Goal: Task Accomplishment & Management: Use online tool/utility

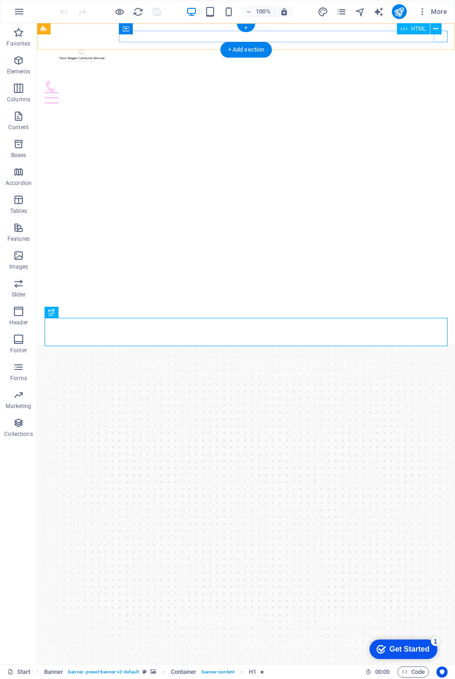
click at [440, 92] on div at bounding box center [246, 98] width 403 height 12
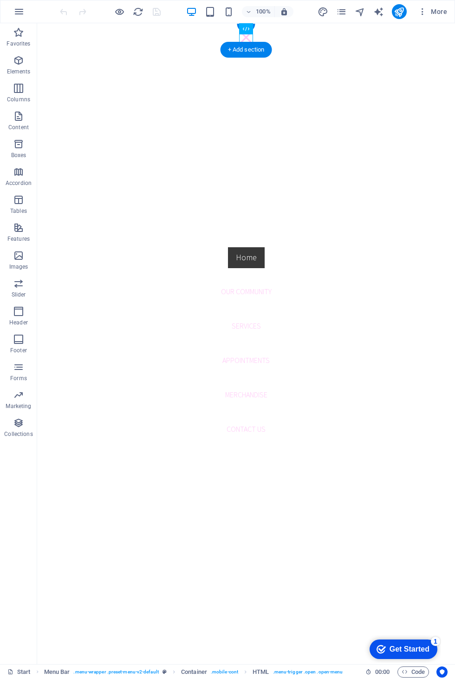
click at [245, 391] on nav "Home Our Community Services Appointments Merchandise Contact us" at bounding box center [246, 343] width 418 height 641
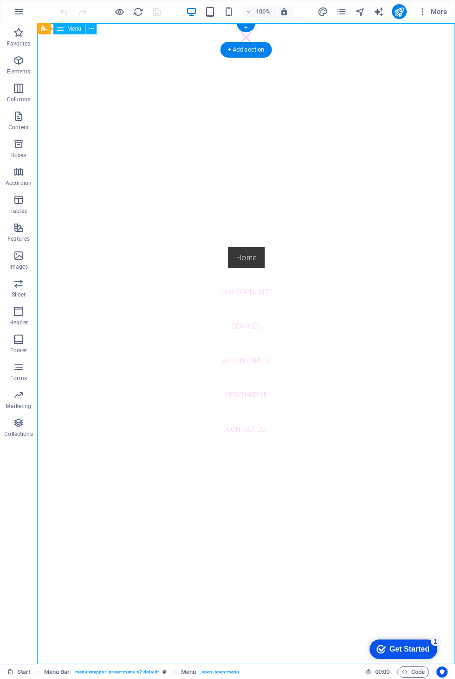
click at [252, 387] on nav "Home Our Community Services Appointments Merchandise Contact us" at bounding box center [246, 343] width 418 height 641
select select
select select "secondary"
select select "1"
select select
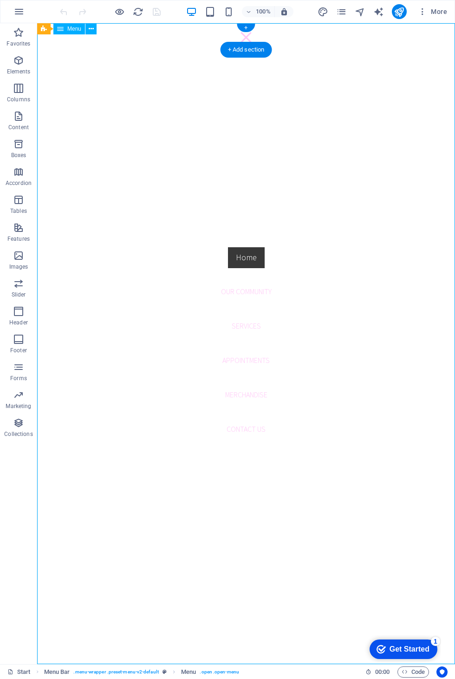
select select "2"
select select
select select "3"
select select
select select "4"
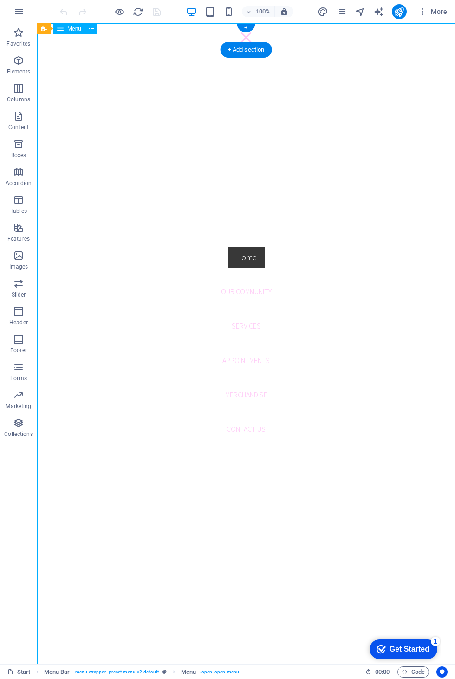
select select
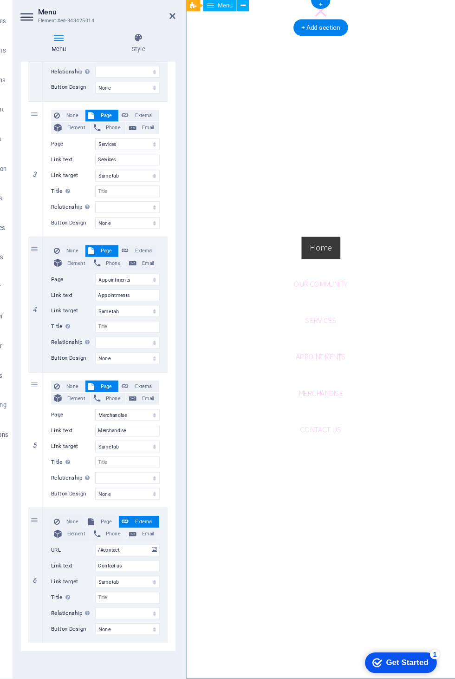
scroll to position [306, 0]
click at [142, 410] on select "Start Our Community Services Appointments Merchandise" at bounding box center [145, 415] width 61 height 11
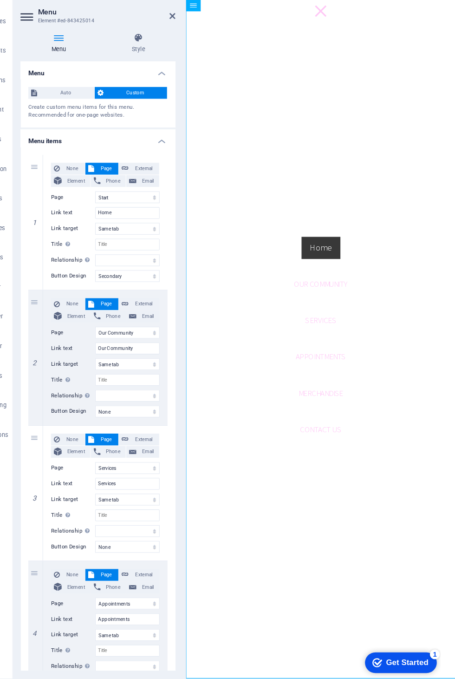
scroll to position [0, 0]
click at [154, 23] on header "Menu Element #ed-843425014" at bounding box center [118, 35] width 146 height 24
click at [185, 35] on link at bounding box center [188, 39] width 6 height 8
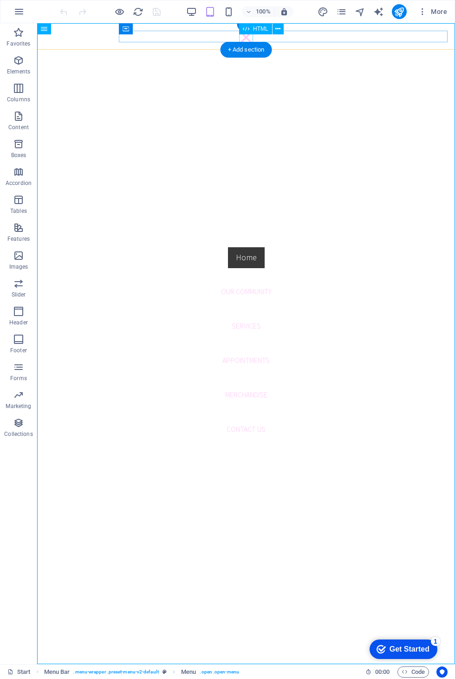
click at [247, 42] on div "+ Add section" at bounding box center [247, 50] width 52 height 16
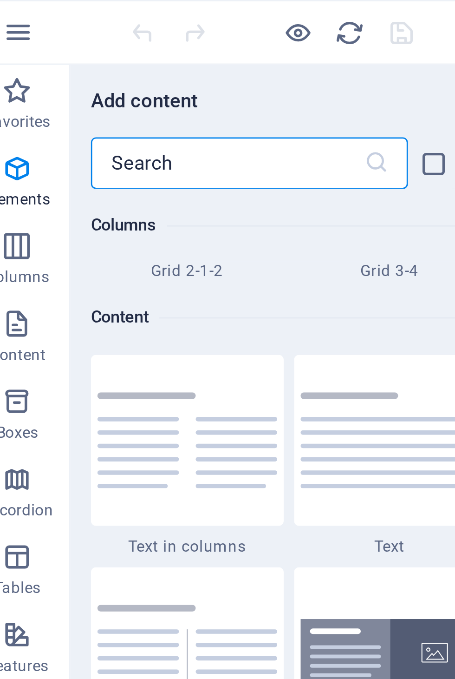
scroll to position [1702, 0]
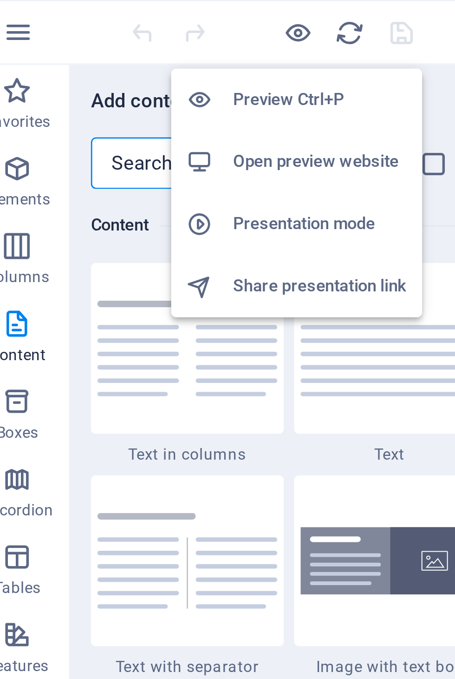
click at [119, 34] on h6 "Preview Ctrl+P" at bounding box center [127, 35] width 62 height 11
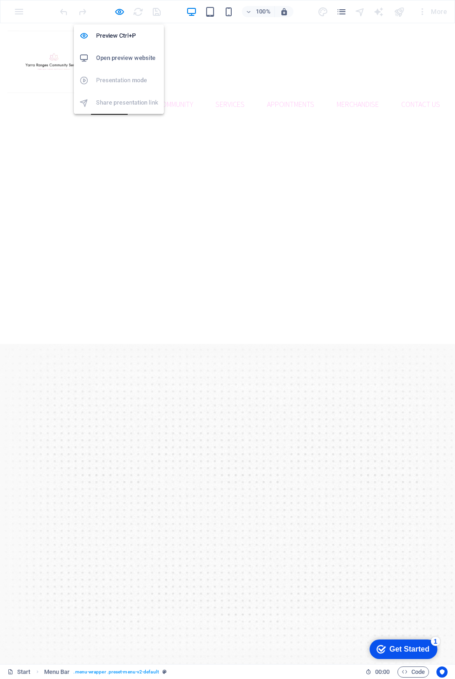
click at [369, 93] on link "Merchandise" at bounding box center [358, 104] width 57 height 22
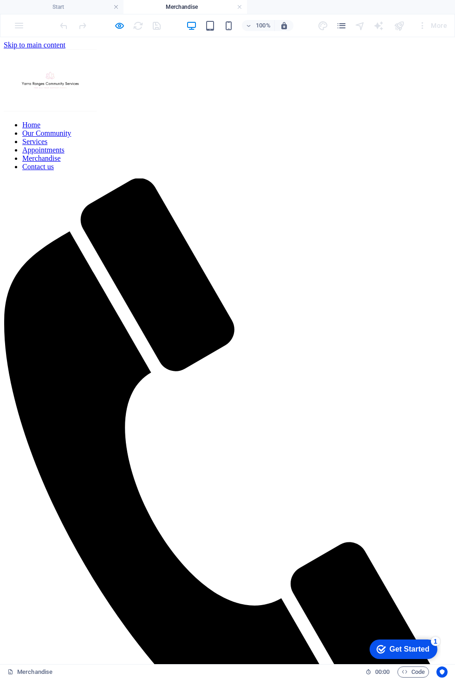
scroll to position [0, 0]
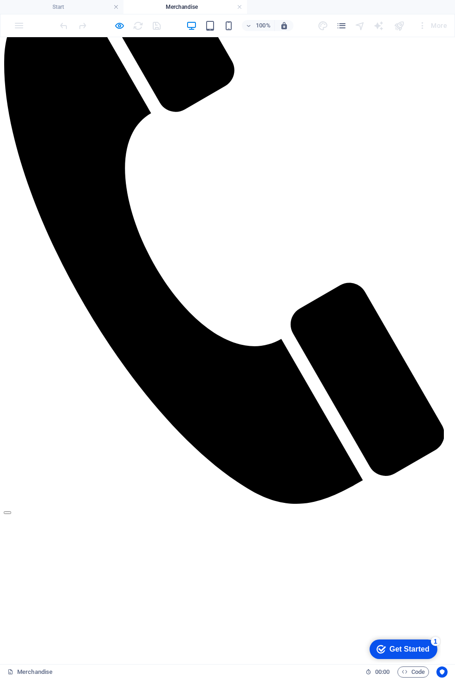
scroll to position [269, 0]
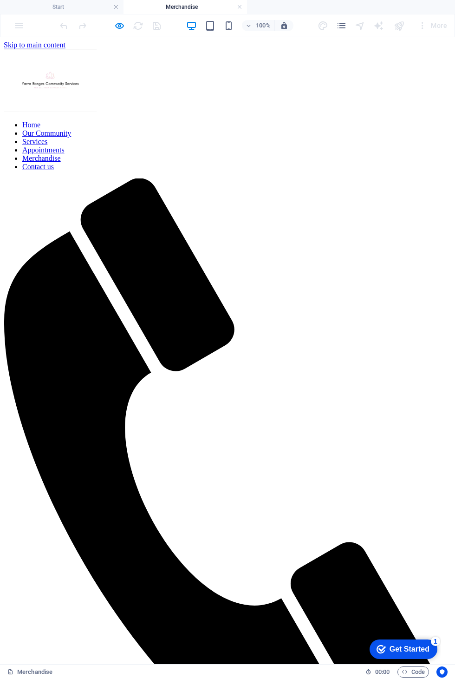
scroll to position [0, 0]
click at [47, 3] on h4 "Start" at bounding box center [62, 7] width 124 height 10
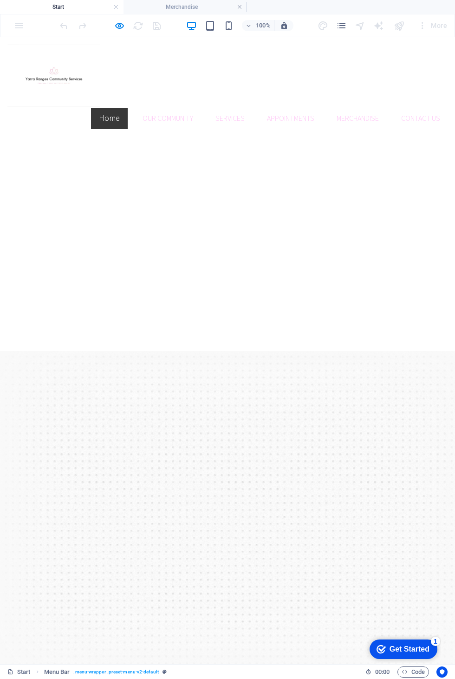
click at [117, 34] on div "100% More" at bounding box center [227, 25] width 455 height 22
click at [146, 48] on h6 "Preview Ctrl+P" at bounding box center [127, 49] width 62 height 11
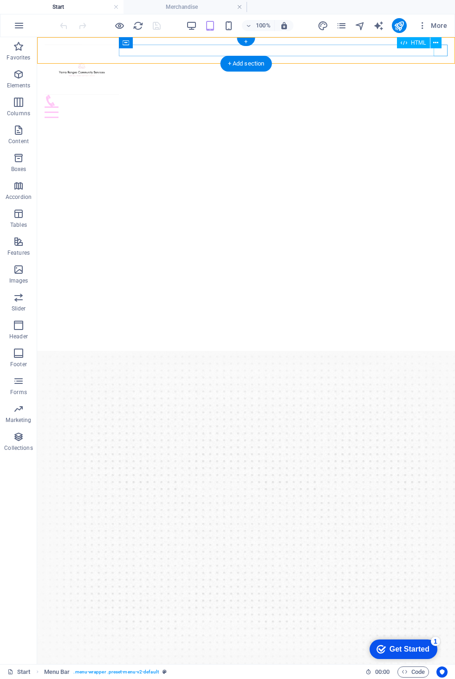
click at [437, 106] on div at bounding box center [246, 112] width 403 height 12
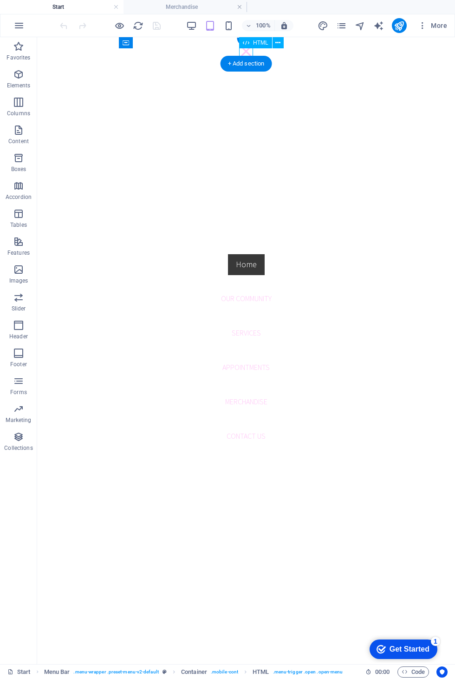
click at [261, 407] on nav "Home Our Community Services Appointments Merchandise Contact us" at bounding box center [246, 350] width 418 height 627
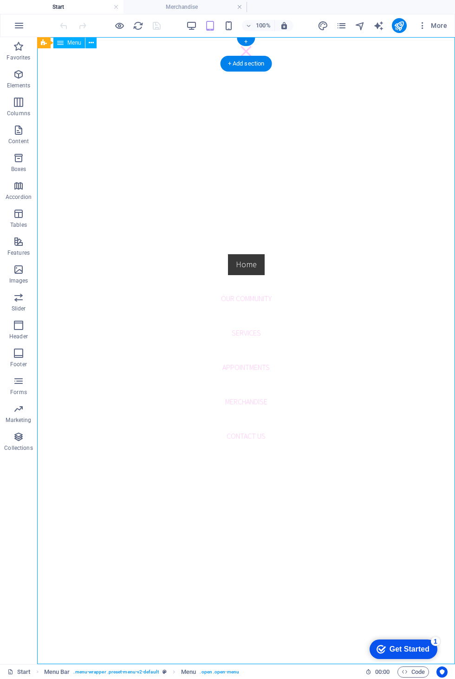
click at [257, 396] on nav "Home Our Community Services Appointments Merchandise Contact us" at bounding box center [246, 350] width 418 height 627
select select
select select "secondary"
select select "1"
select select
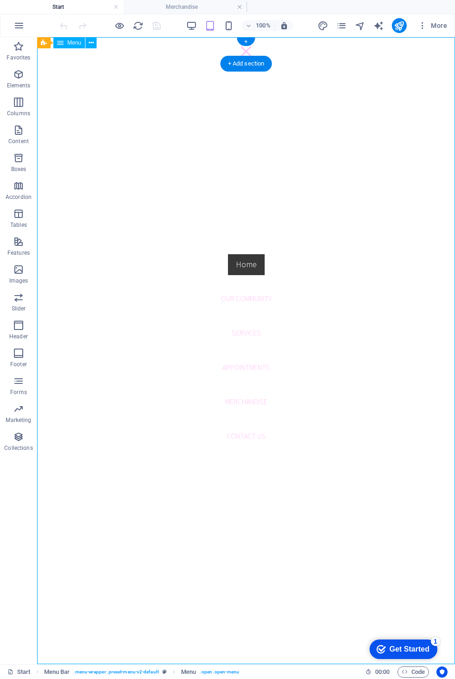
select select "2"
select select
select select "3"
select select
select select "4"
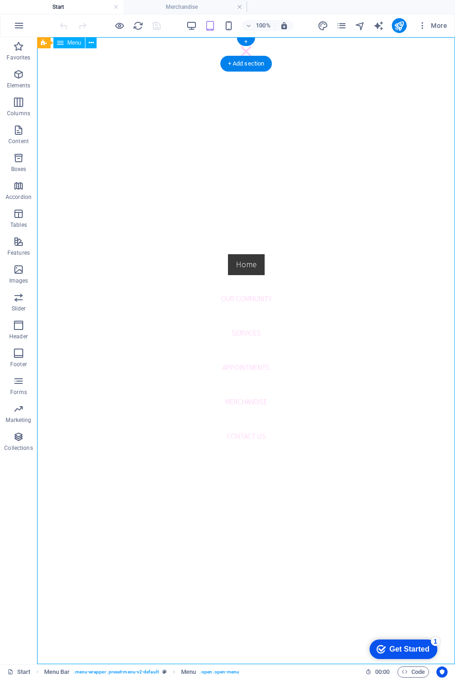
select select
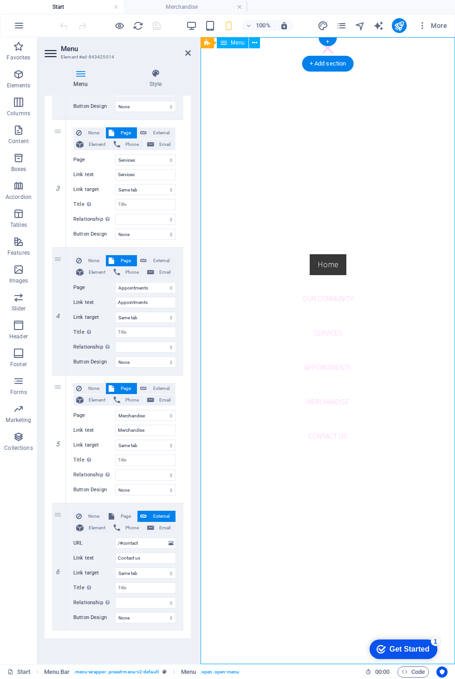
scroll to position [320, 0]
click at [94, 391] on span "None" at bounding box center [94, 388] width 18 height 11
select select
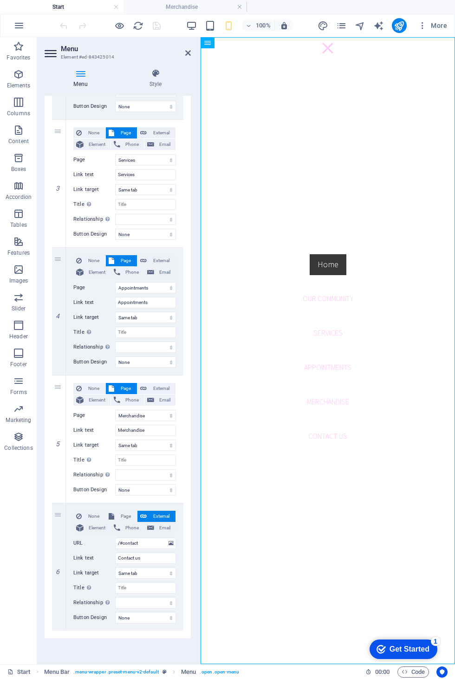
select select
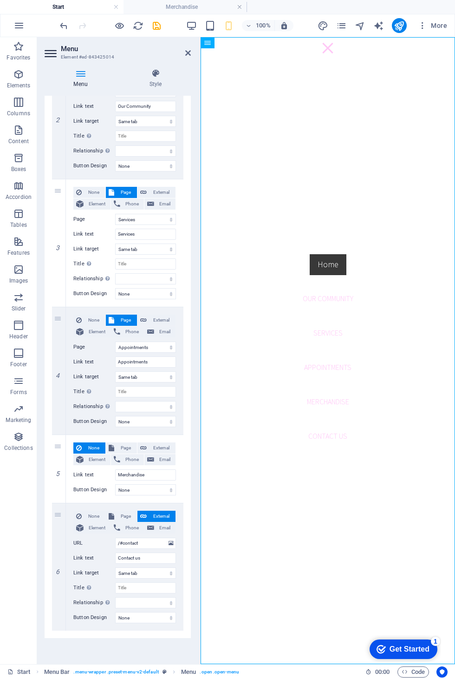
click at [130, 449] on span "Page" at bounding box center [125, 447] width 17 height 11
select select
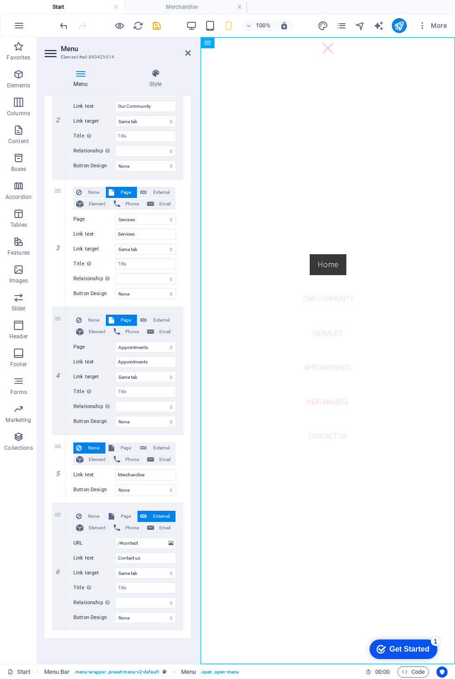
select select
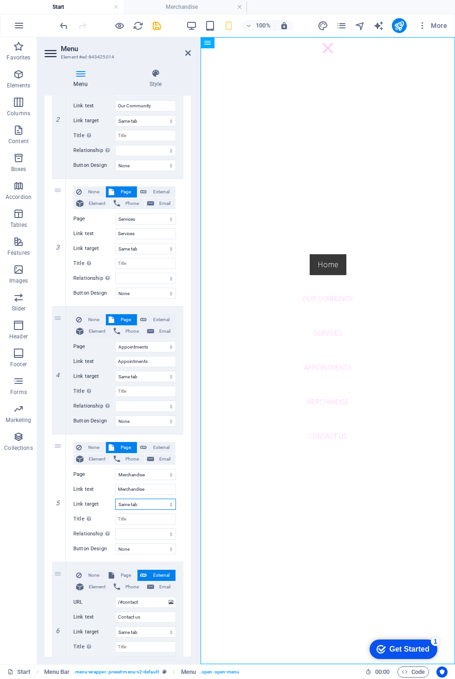
click at [166, 501] on select "New tab Same tab Overlay" at bounding box center [145, 504] width 61 height 11
click at [0, 0] on link at bounding box center [0, 0] width 0 height 0
select select
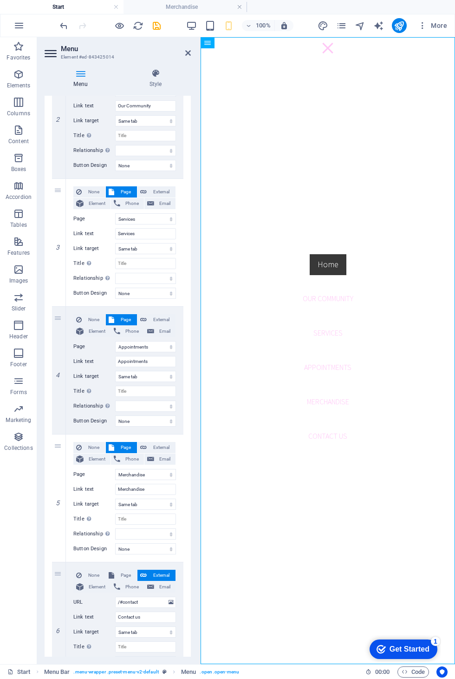
select select
type input "/#contact"
type input "Contact us"
select select
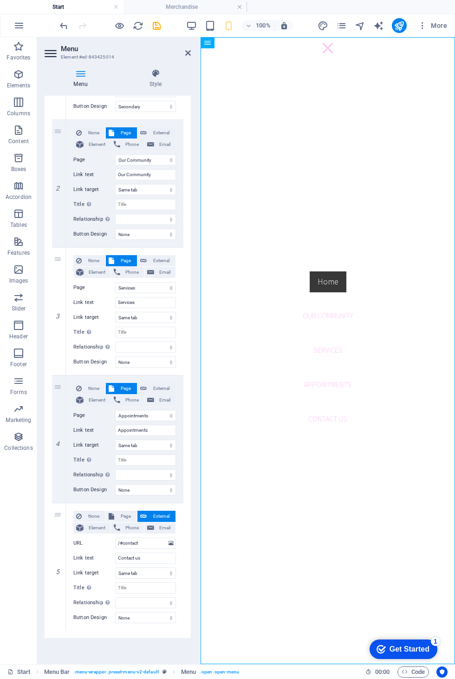
click at [0, 0] on link at bounding box center [0, 0] width 0 height 0
select select
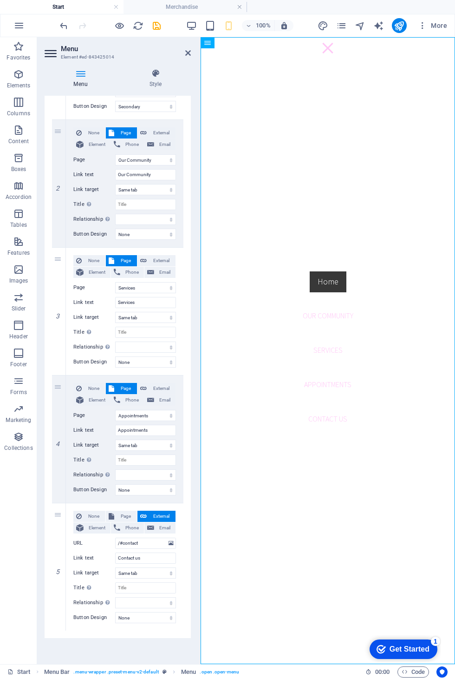
select select
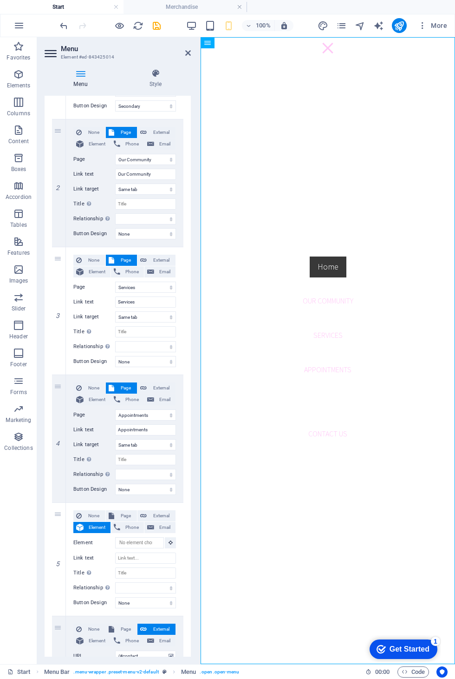
click at [129, 514] on span "Page" at bounding box center [125, 515] width 17 height 11
select select
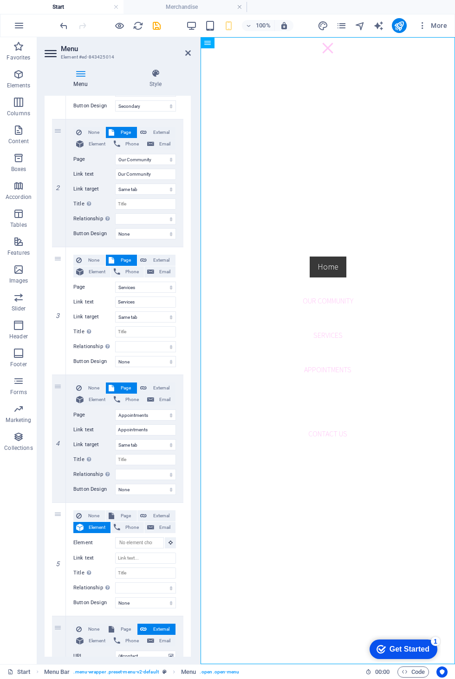
select select
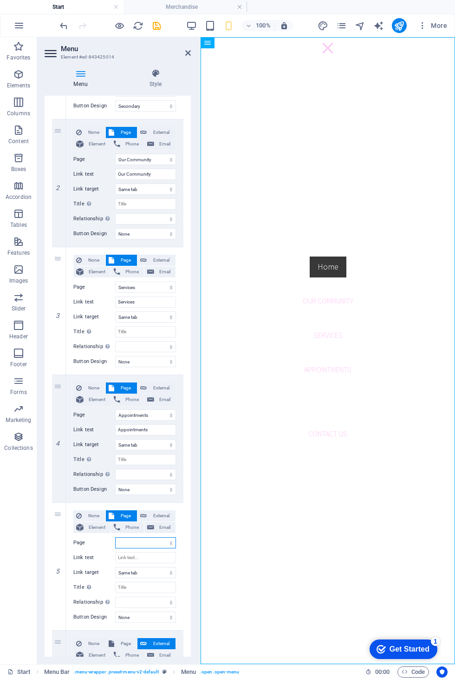
select select "4"
select select
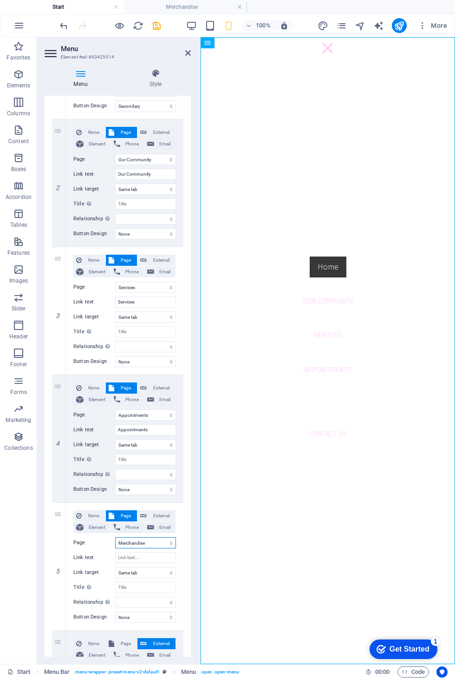
select select
click at [166, 554] on input "Link text" at bounding box center [145, 557] width 61 height 11
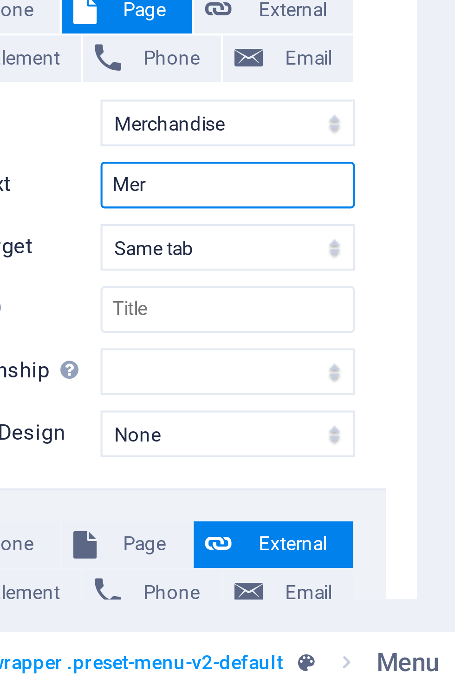
type input "Merc"
select select
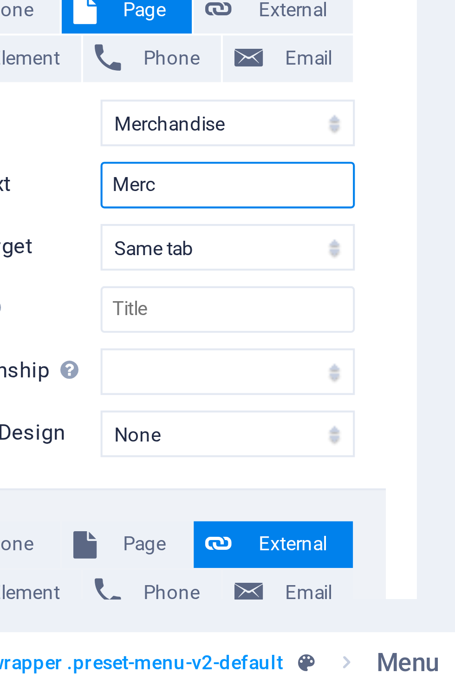
select select
type input "M"
select select
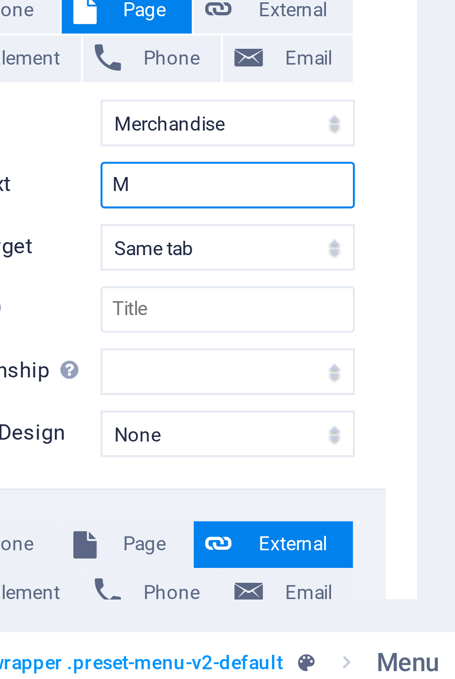
select select
type input "Mer"
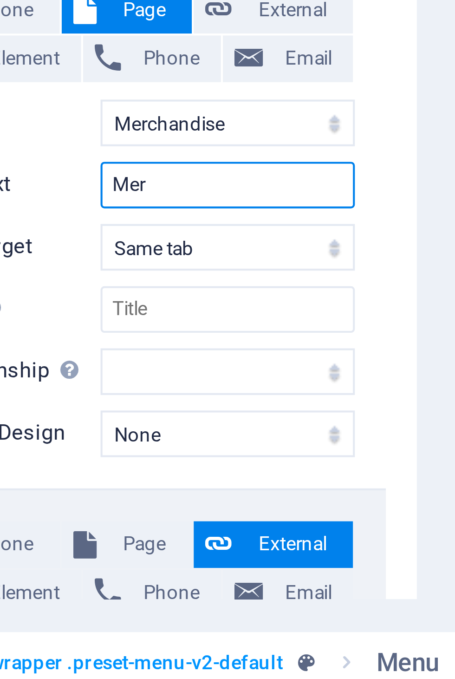
select select
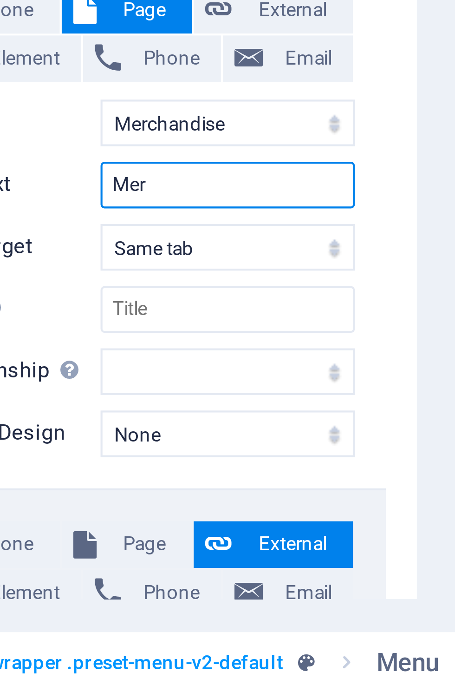
select select
type input "Merc"
select select
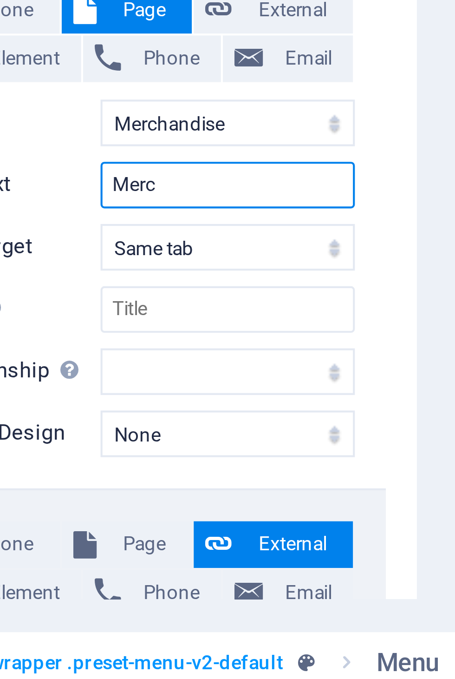
select select
type input "Merchandise"
select select
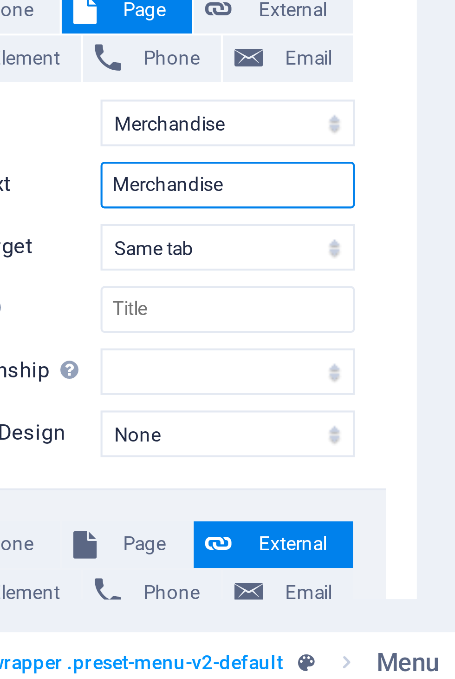
select select
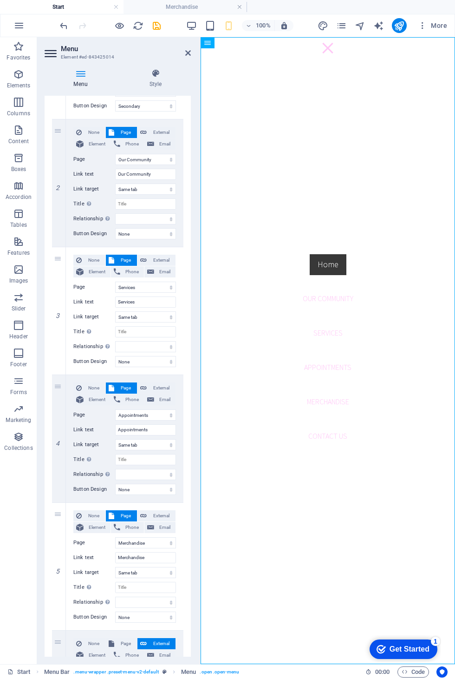
click at [162, 25] on icon "save" at bounding box center [157, 25] width 11 height 11
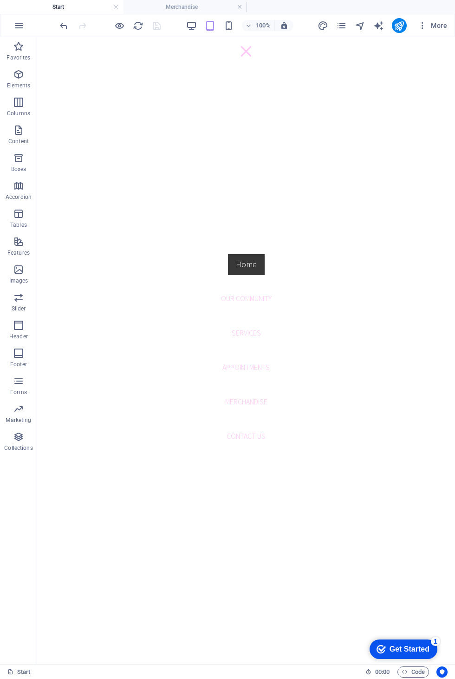
click at [259, 53] on nav "Home Our Community Services Appointments Merchandise Contact us" at bounding box center [246, 350] width 418 height 627
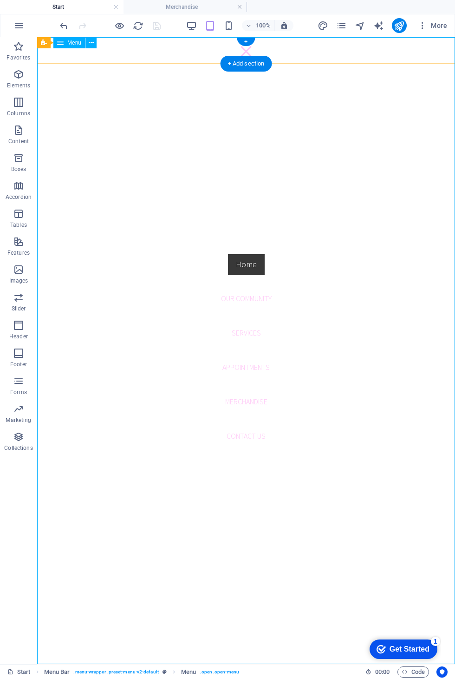
click at [255, 57] on div "+ Add section" at bounding box center [247, 64] width 52 height 16
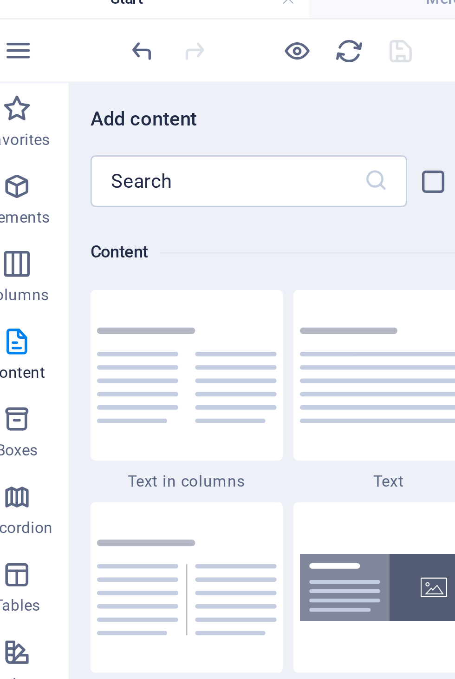
scroll to position [1701, 0]
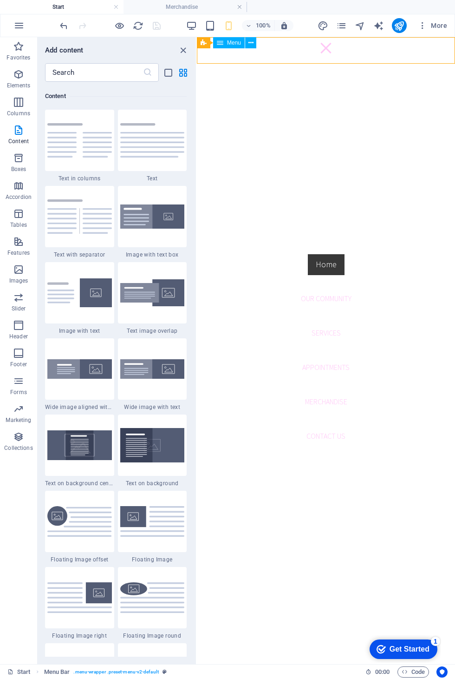
click at [175, 55] on div "Add content" at bounding box center [117, 50] width 158 height 11
click at [179, 54] on icon "close panel" at bounding box center [183, 50] width 11 height 11
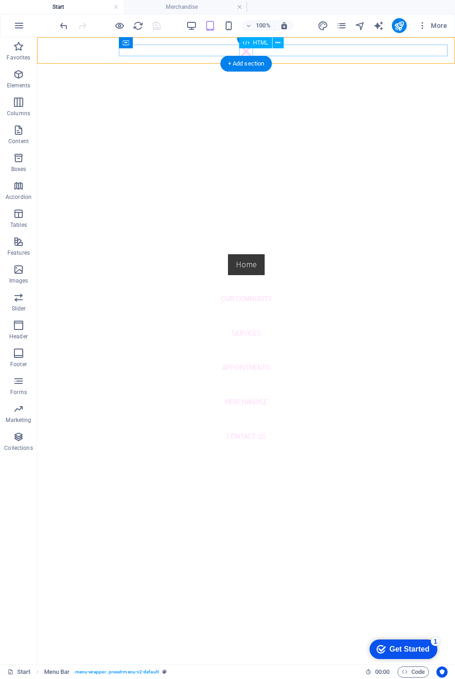
click at [252, 54] on div at bounding box center [246, 52] width 14 height 12
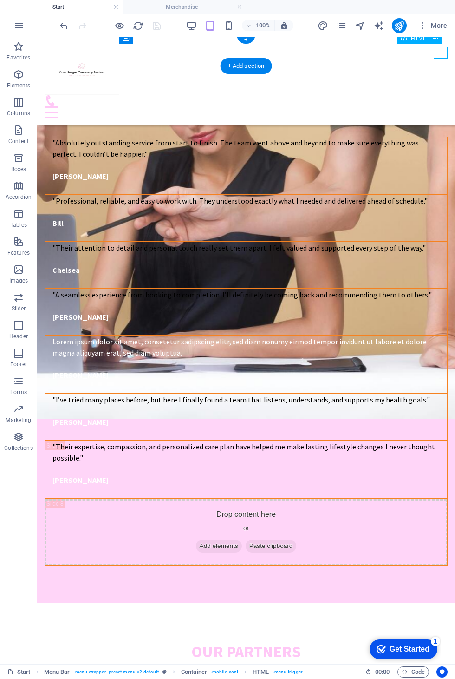
scroll to position [2478, 0]
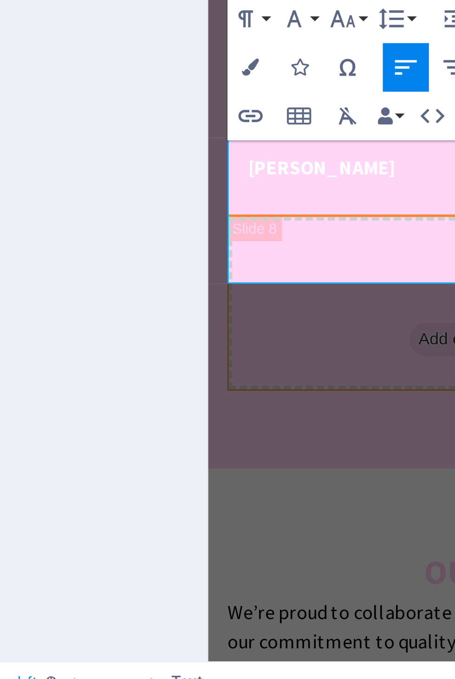
click at [247, 514] on link "Merchandise" at bounding box center [242, 518] width 39 height 9
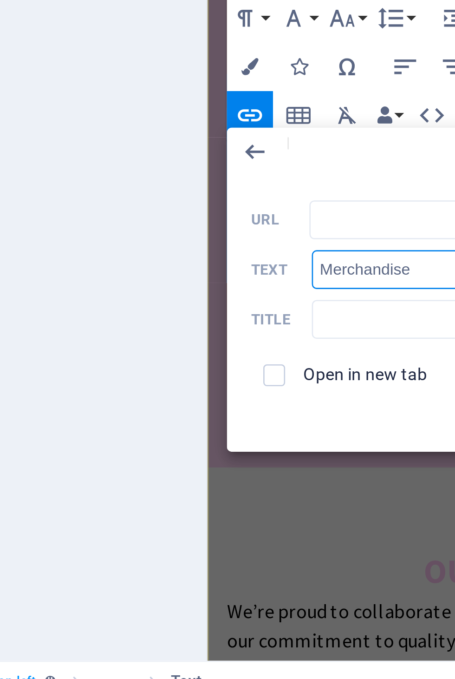
click at [241, 507] on input "Merchandise" at bounding box center [299, 514] width 116 height 15
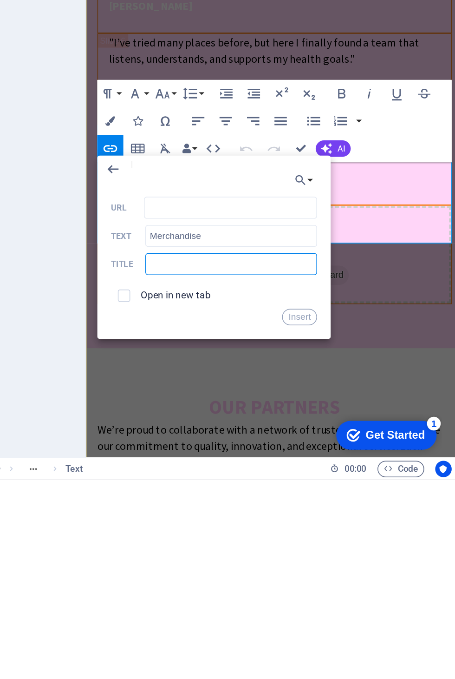
click at [241, 526] on input "text" at bounding box center [299, 533] width 116 height 15
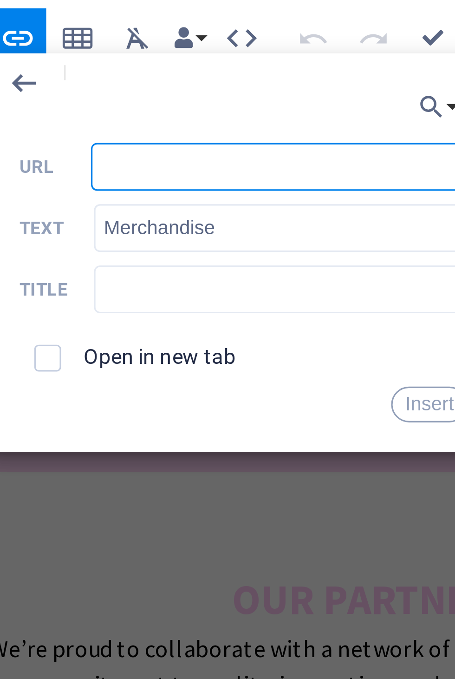
click at [240, 488] on input "URL" at bounding box center [298, 495] width 117 height 15
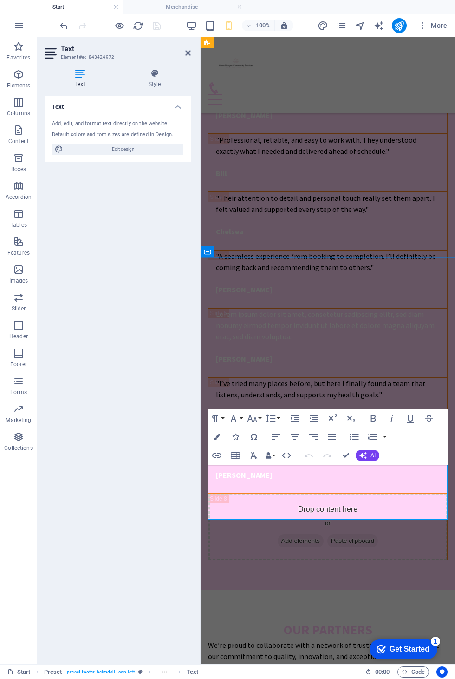
click at [193, 3] on h4 "Merchandise" at bounding box center [186, 7] width 124 height 10
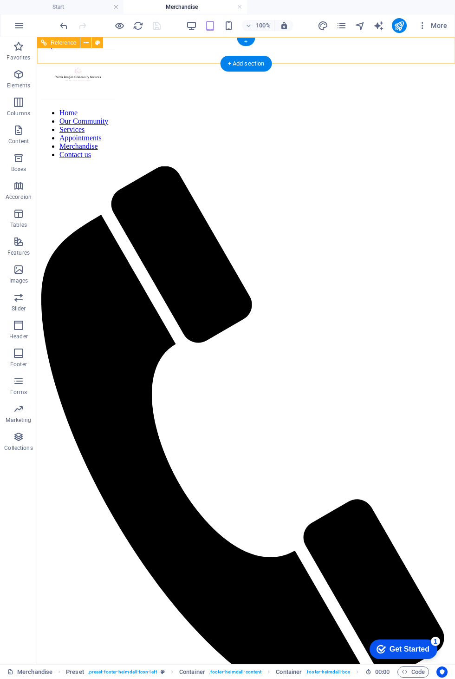
click at [61, 26] on icon "undo" at bounding box center [64, 25] width 11 height 11
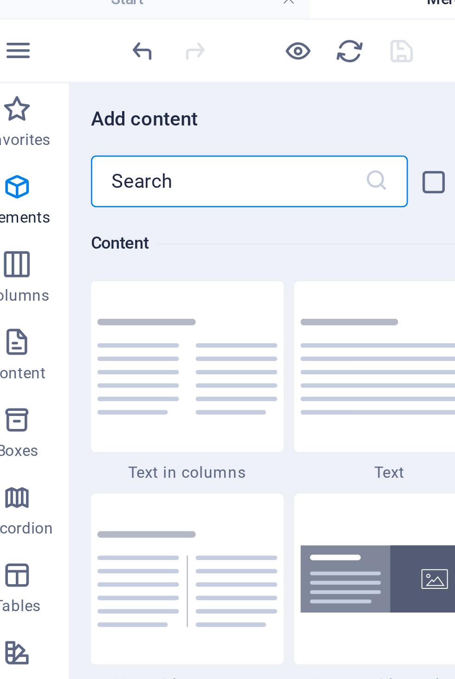
scroll to position [1702, 0]
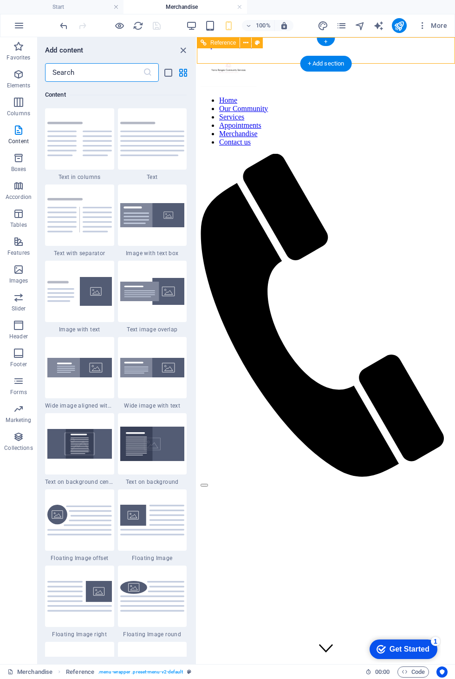
click at [187, 53] on icon "close panel" at bounding box center [183, 50] width 11 height 11
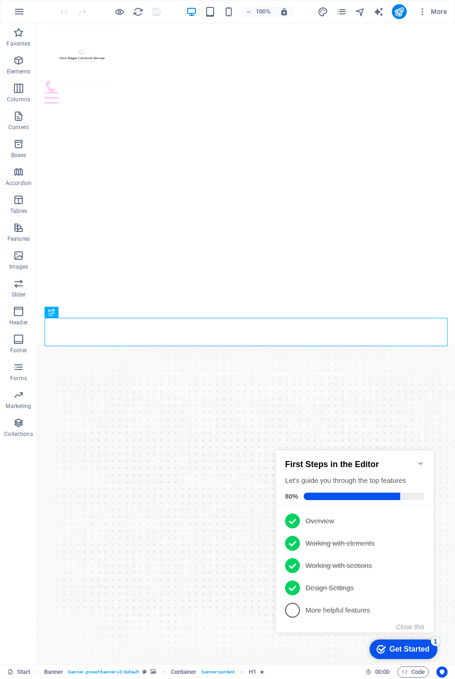
click at [420, 460] on icon "Minimize checklist" at bounding box center [420, 463] width 7 height 7
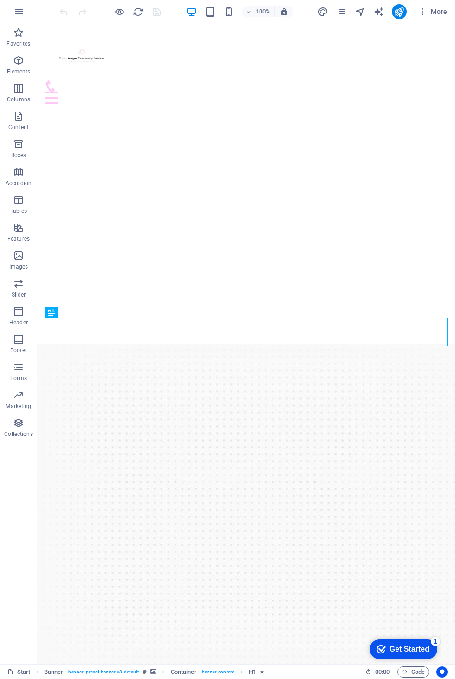
click at [401, 8] on icon "publish" at bounding box center [399, 12] width 11 height 11
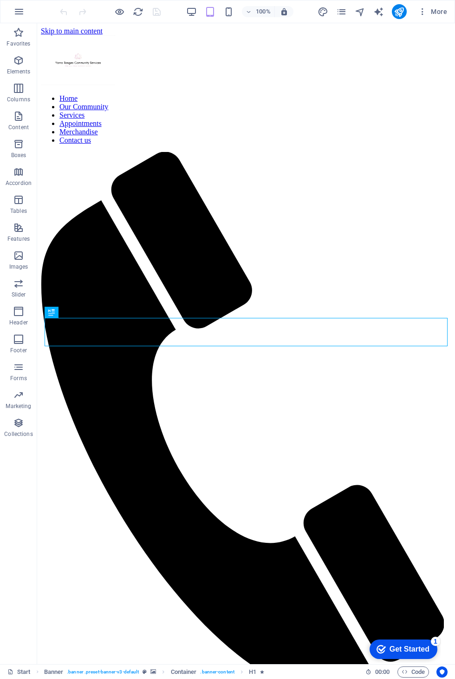
click at [343, 16] on icon "pages" at bounding box center [341, 12] width 11 height 11
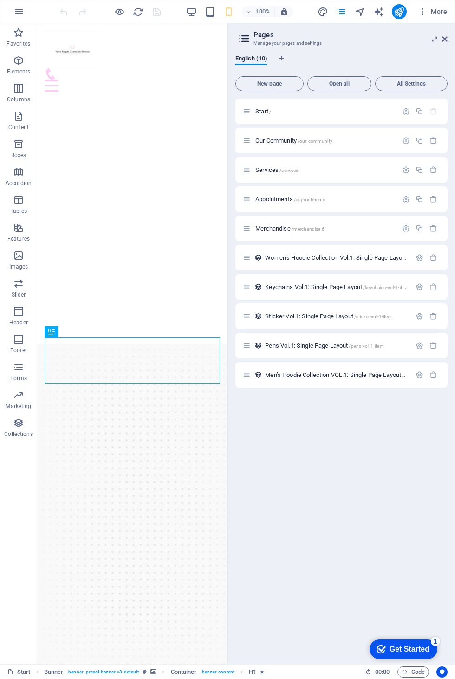
click at [352, 229] on p "Merchandise /merchandise-6" at bounding box center [325, 228] width 139 height 6
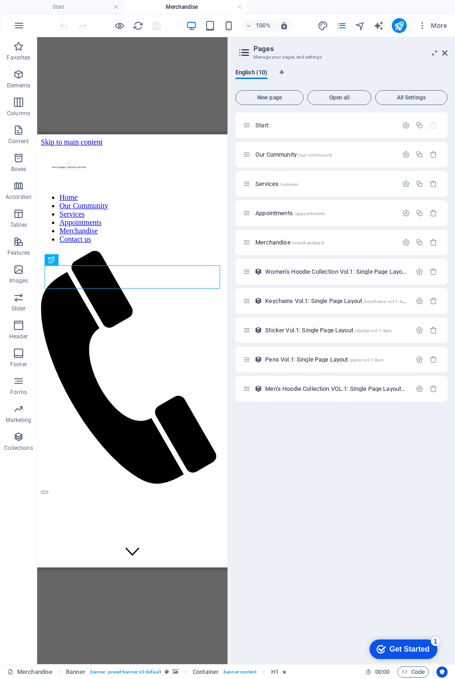
click at [445, 51] on icon at bounding box center [445, 52] width 6 height 7
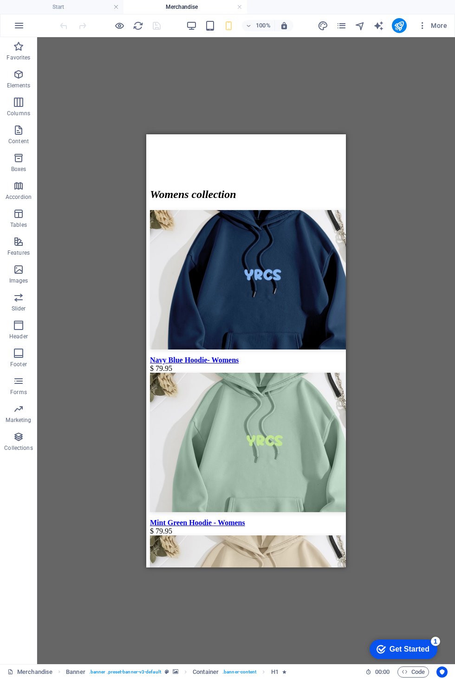
scroll to position [701, 0]
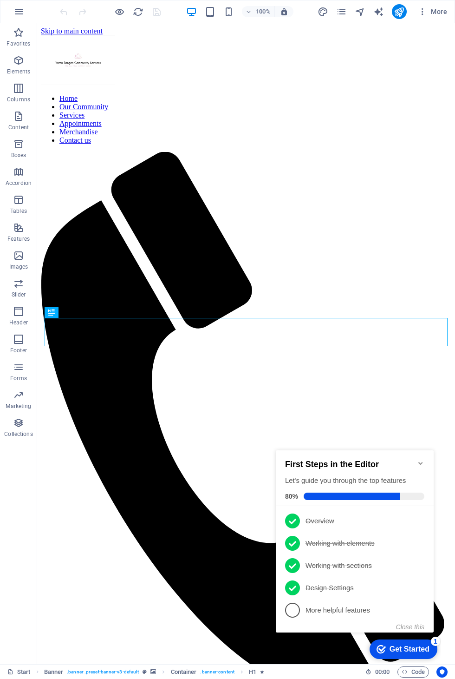
click at [418, 460] on icon "Minimize checklist" at bounding box center [420, 463] width 7 height 7
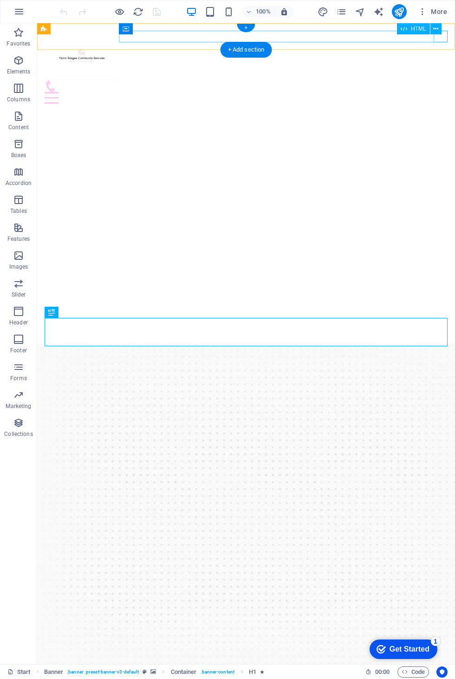
click at [452, 40] on div "Home Our Community Services Appointments Merchandise Contact us" at bounding box center [246, 67] width 418 height 88
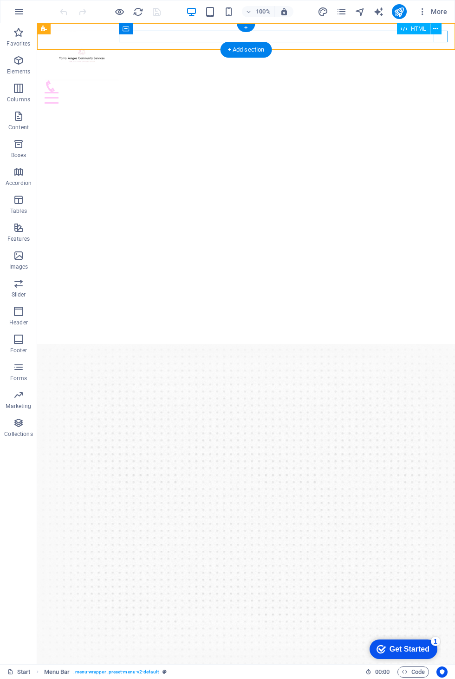
click at [442, 92] on div at bounding box center [246, 98] width 403 height 12
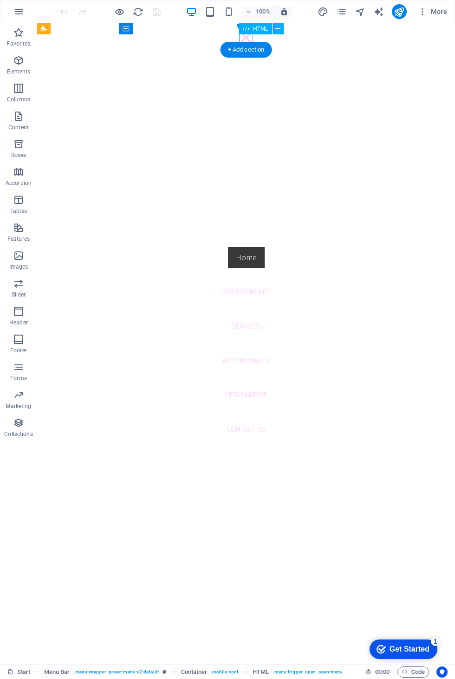
click at [251, 294] on nav "Home Our Community Services Appointments Merchandise Contact us" at bounding box center [246, 343] width 418 height 641
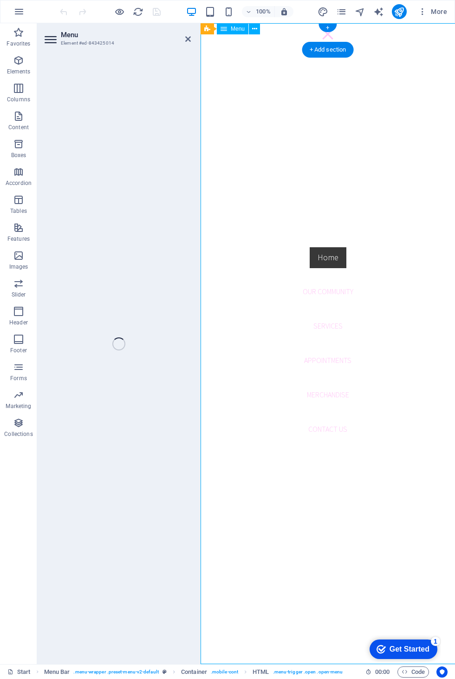
select select
select select "secondary"
select select "1"
select select
select select "2"
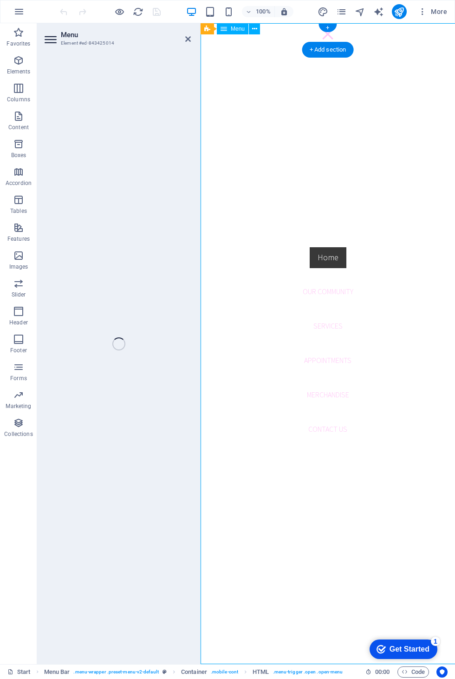
select select
select select "3"
select select
select select "4"
select select
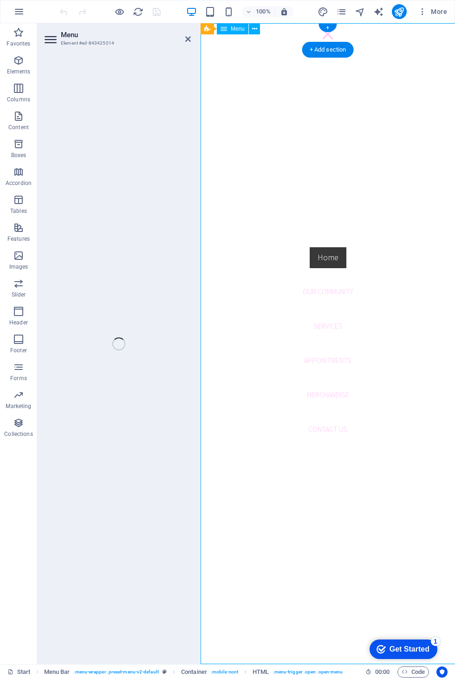
select select
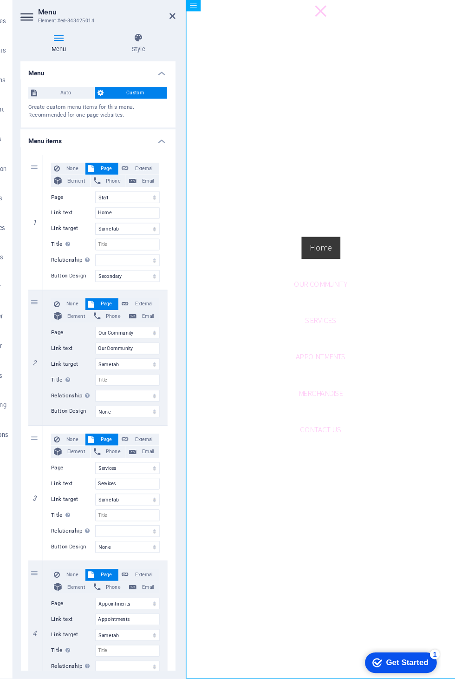
click at [131, 55] on icon at bounding box center [155, 59] width 71 height 9
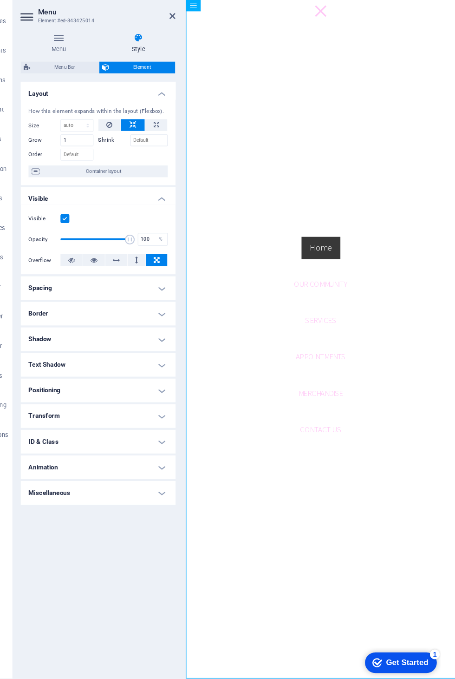
click at [150, 23] on header "Menu Element #ed-843425014" at bounding box center [118, 35] width 146 height 24
click at [155, 23] on header "Menu Element #ed-843425014" at bounding box center [118, 35] width 146 height 24
click at [157, 23] on header "Menu Element #ed-843425014" at bounding box center [118, 35] width 146 height 24
click at [163, 23] on header "Menu Element #ed-843425014" at bounding box center [118, 35] width 146 height 24
click at [185, 35] on icon at bounding box center [188, 38] width 6 height 7
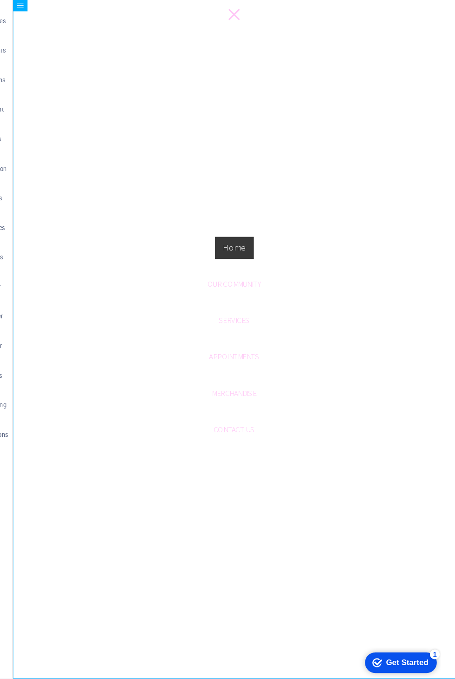
click at [236, 367] on nav "Home Our Community Services Appointments Merchandise Contact us" at bounding box center [222, 320] width 418 height 641
click at [230, 366] on nav "Home Our Community Services Appointments Merchandise Contact us" at bounding box center [222, 320] width 418 height 641
click at [227, 13] on div at bounding box center [222, 14] width 14 height 12
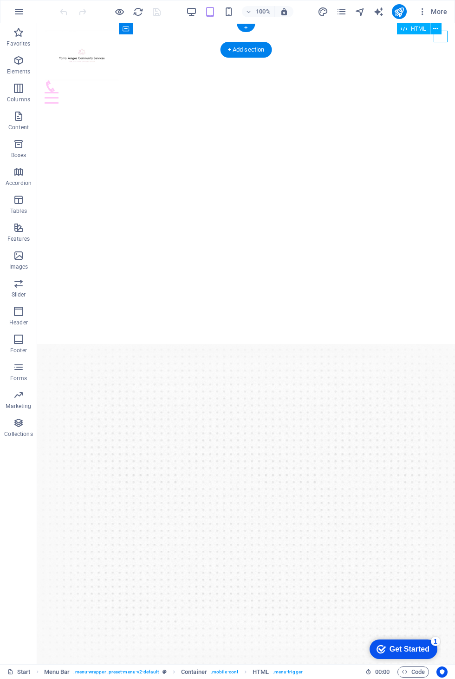
click at [345, 12] on icon "pages" at bounding box center [341, 12] width 11 height 11
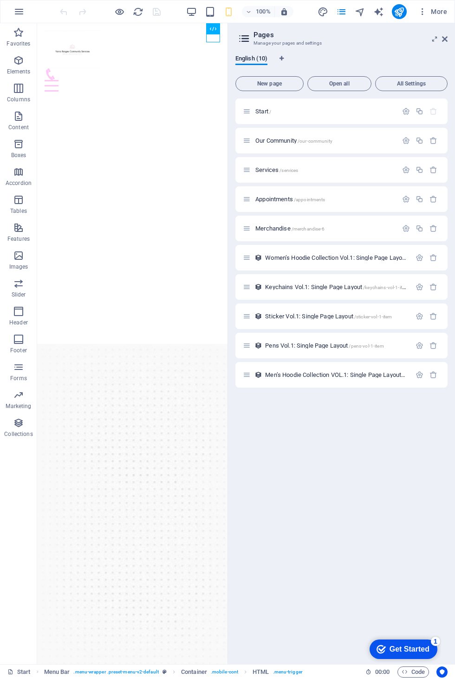
click at [365, 228] on p "Merchandise /merchandise-6" at bounding box center [325, 228] width 139 height 6
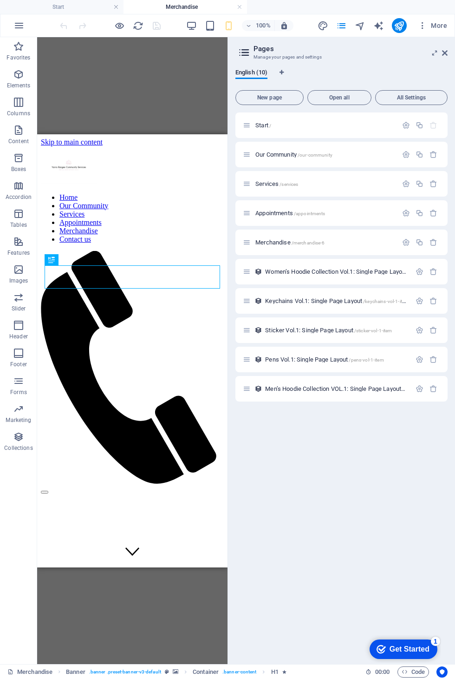
click at [442, 54] on icon at bounding box center [445, 52] width 6 height 7
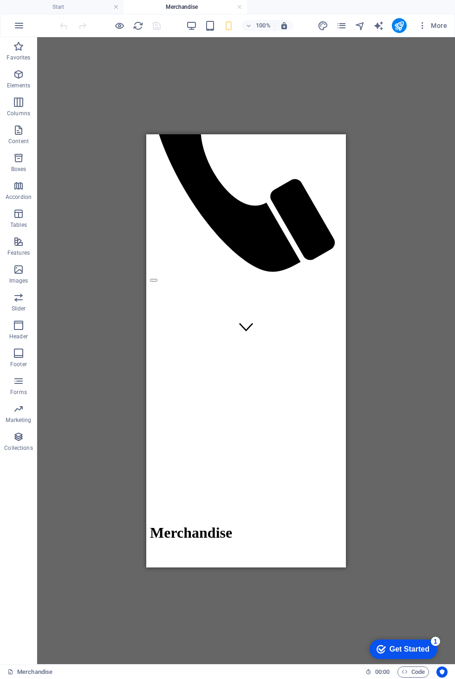
scroll to position [244, 0]
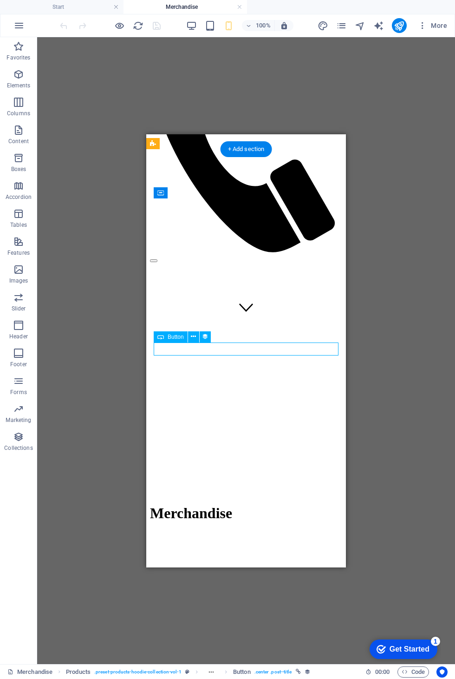
click at [438, 370] on div "Drag here to replace the existing content. Press “Ctrl” if you want to create a…" at bounding box center [246, 350] width 418 height 627
click at [424, 382] on div "Drag here to replace the existing content. Press “Ctrl” if you want to create a…" at bounding box center [246, 350] width 418 height 627
click at [440, 31] on button "More" at bounding box center [433, 25] width 37 height 15
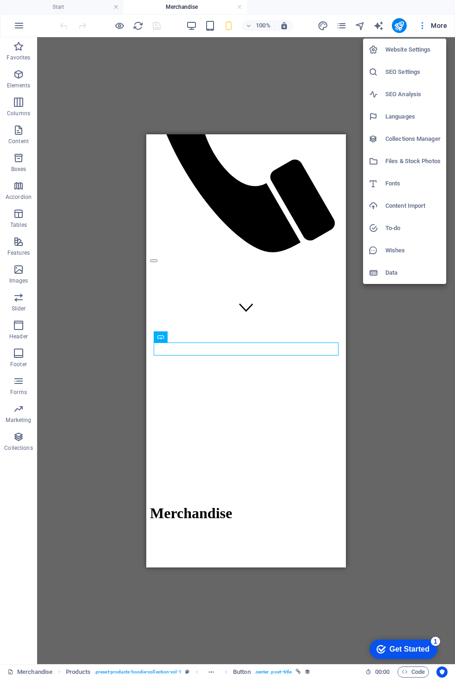
click at [438, 145] on li "Collections Manager" at bounding box center [404, 139] width 83 height 22
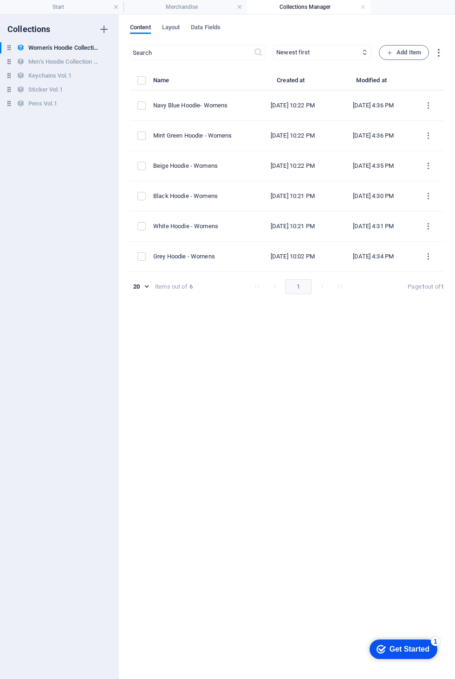
click at [429, 103] on icon "items list" at bounding box center [428, 105] width 9 height 9
click at [426, 153] on h6 "Preview" at bounding box center [428, 151] width 25 height 11
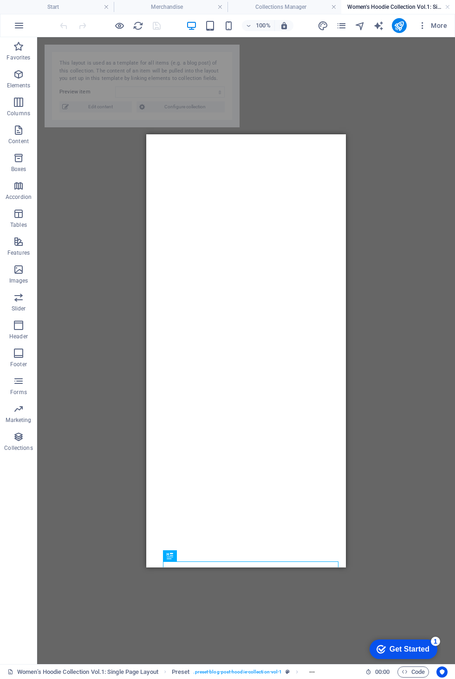
select select "68b43e90b33b95212d012361"
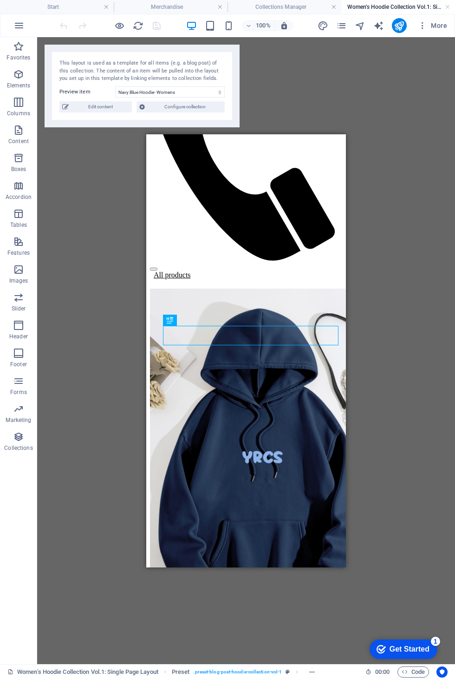
scroll to position [235, 0]
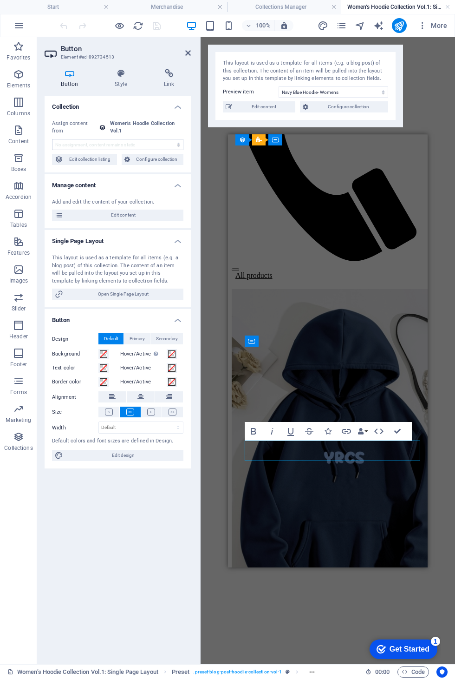
scroll to position [215, 0]
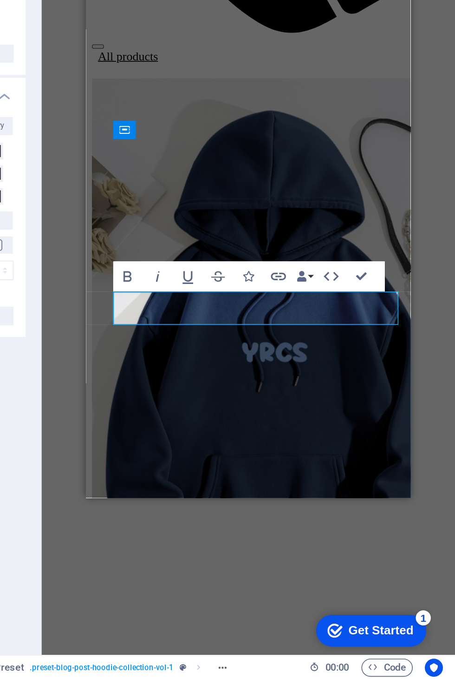
click at [137, 462] on link "Request now" at bounding box center [118, 466] width 39 height 8
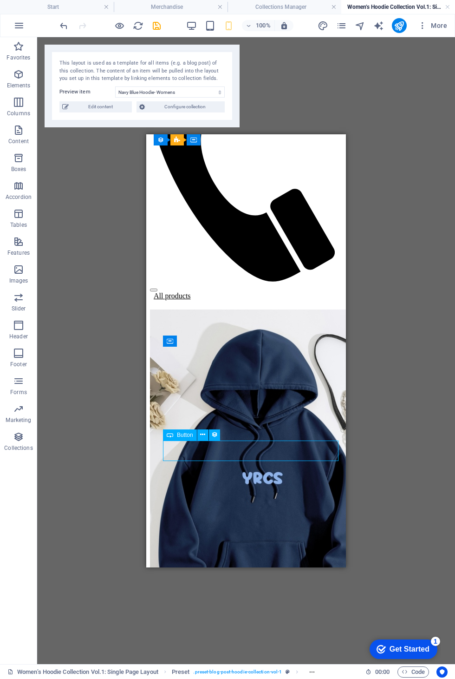
click at [401, 427] on div "H2 Preset Preset Collection item Collection item Preset Container Container But…" at bounding box center [246, 350] width 418 height 627
click at [200, 436] on button at bounding box center [203, 434] width 11 height 11
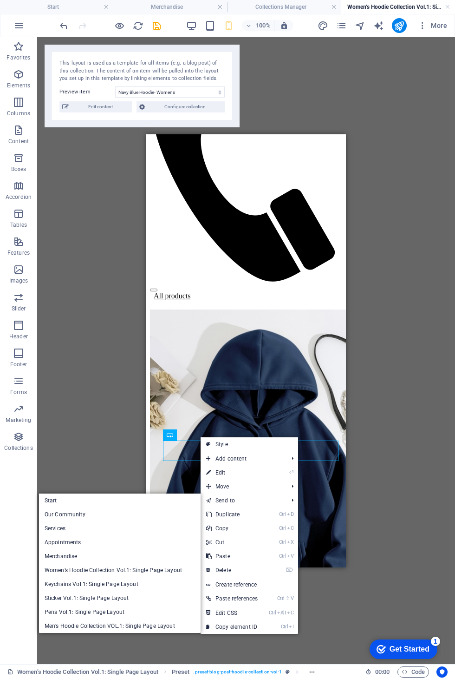
click at [455, 498] on div "H2 Preset Preset Collection item Collection item Preset Container Container But…" at bounding box center [246, 350] width 418 height 627
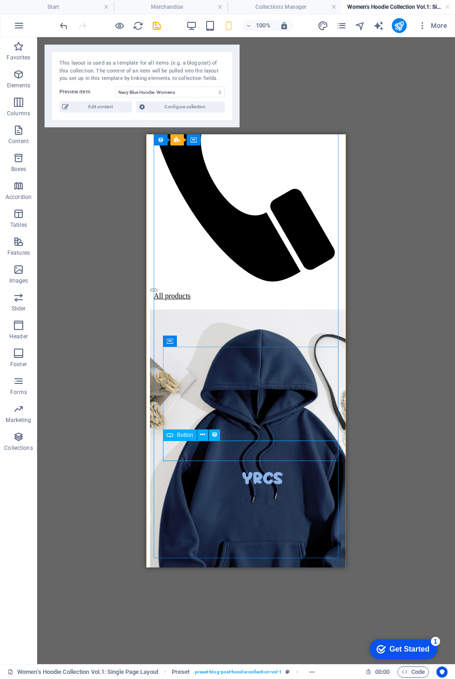
click at [181, 438] on span "Button" at bounding box center [185, 435] width 16 height 6
click at [185, 440] on div "Button" at bounding box center [180, 434] width 34 height 11
click at [211, 437] on icon at bounding box center [214, 435] width 7 height 10
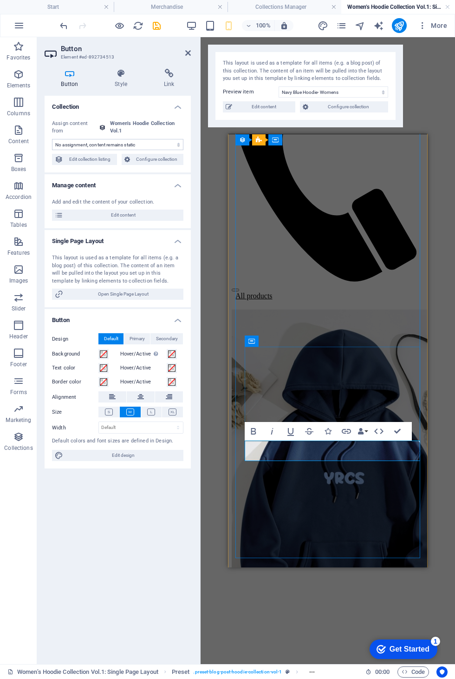
click at [146, 339] on button "Primary" at bounding box center [137, 338] width 26 height 11
click at [109, 340] on span "Default" at bounding box center [111, 338] width 14 height 11
click at [171, 74] on icon at bounding box center [169, 73] width 44 height 9
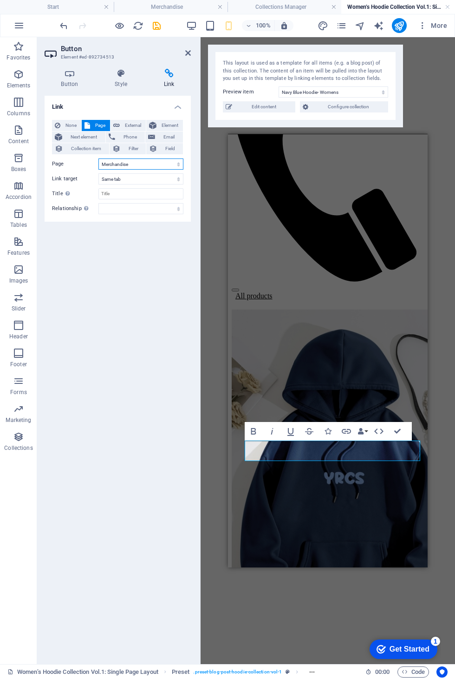
click at [165, 160] on select "Start Our Community Services Appointments Merchandise" at bounding box center [141, 163] width 85 height 11
click at [164, 150] on span "Field" at bounding box center [170, 148] width 20 height 11
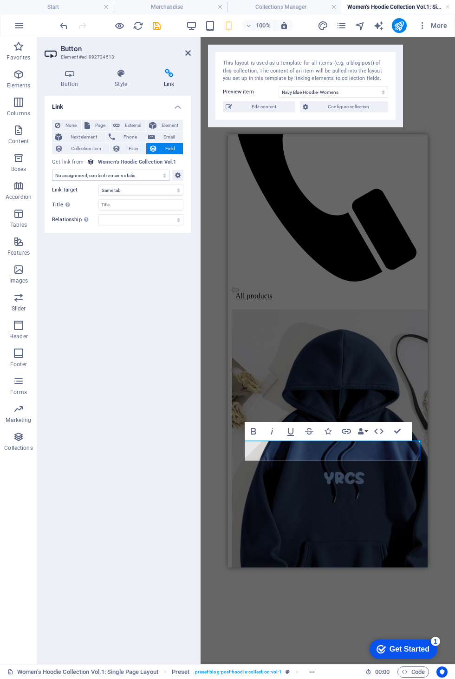
click at [74, 148] on span "Collection item" at bounding box center [86, 148] width 40 height 11
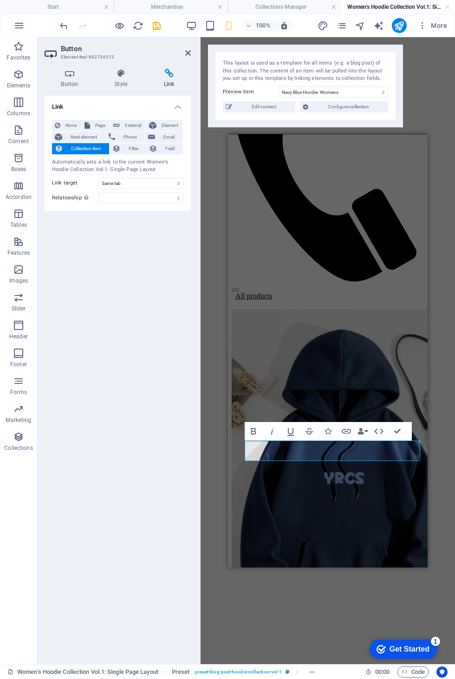
click at [99, 126] on span "Page" at bounding box center [100, 125] width 14 height 11
select select
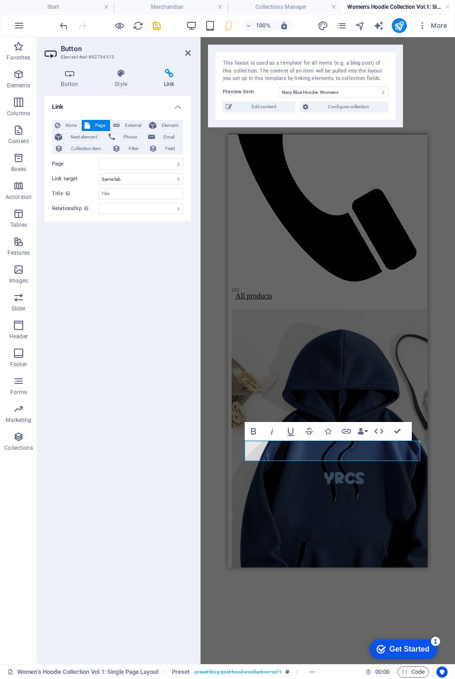
click at [131, 126] on span "External" at bounding box center [133, 125] width 20 height 11
select select "blank"
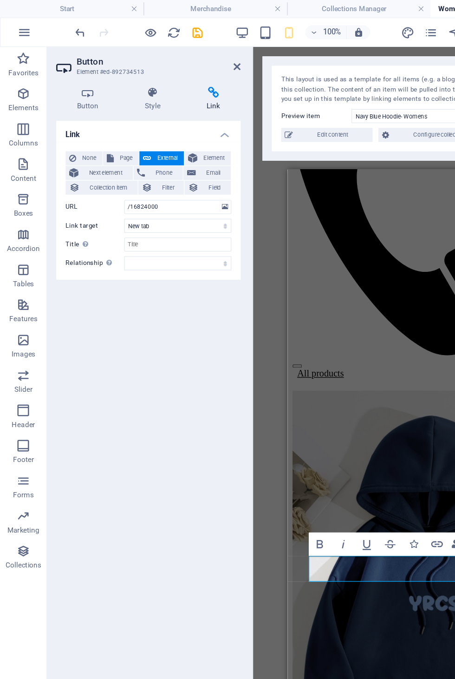
click at [171, 139] on span "Email" at bounding box center [169, 137] width 22 height 11
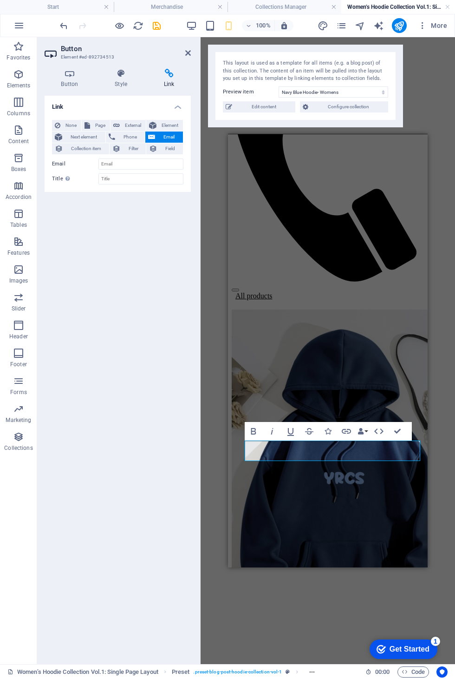
click at [173, 128] on span "Element" at bounding box center [169, 125] width 21 height 11
click at [164, 143] on span "Field" at bounding box center [170, 148] width 20 height 11
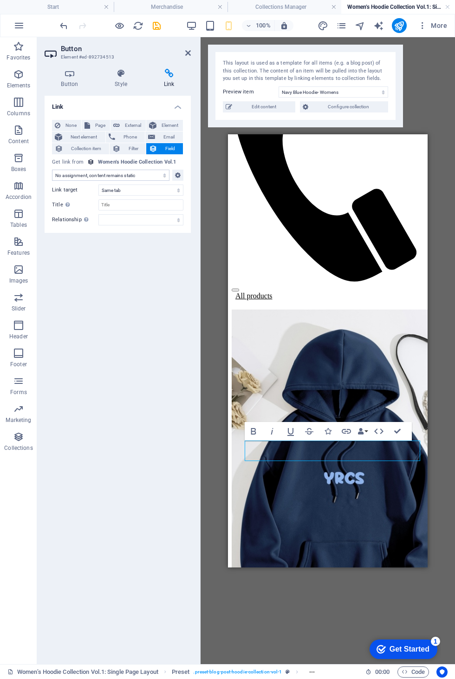
click at [170, 138] on span "Email" at bounding box center [169, 137] width 22 height 11
